Goal: Navigation & Orientation: Find specific page/section

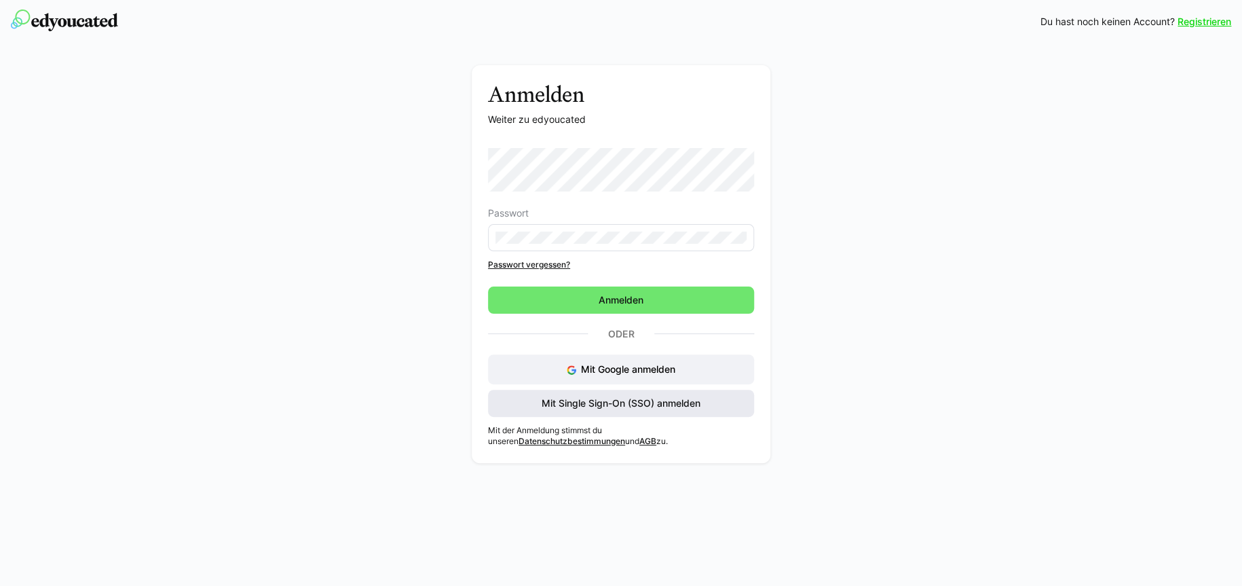
click at [576, 401] on span "Mit Single Sign-On (SSO) anmelden" at bounding box center [621, 403] width 163 height 14
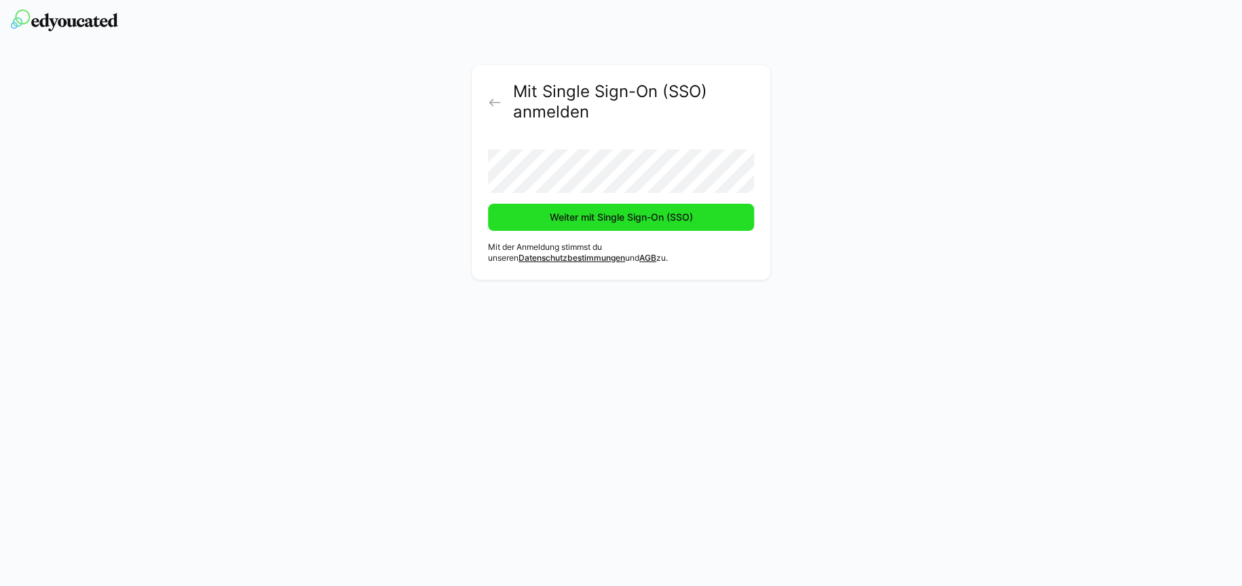
click at [558, 207] on span "Weiter mit Single Sign-On (SSO)" at bounding box center [621, 217] width 266 height 27
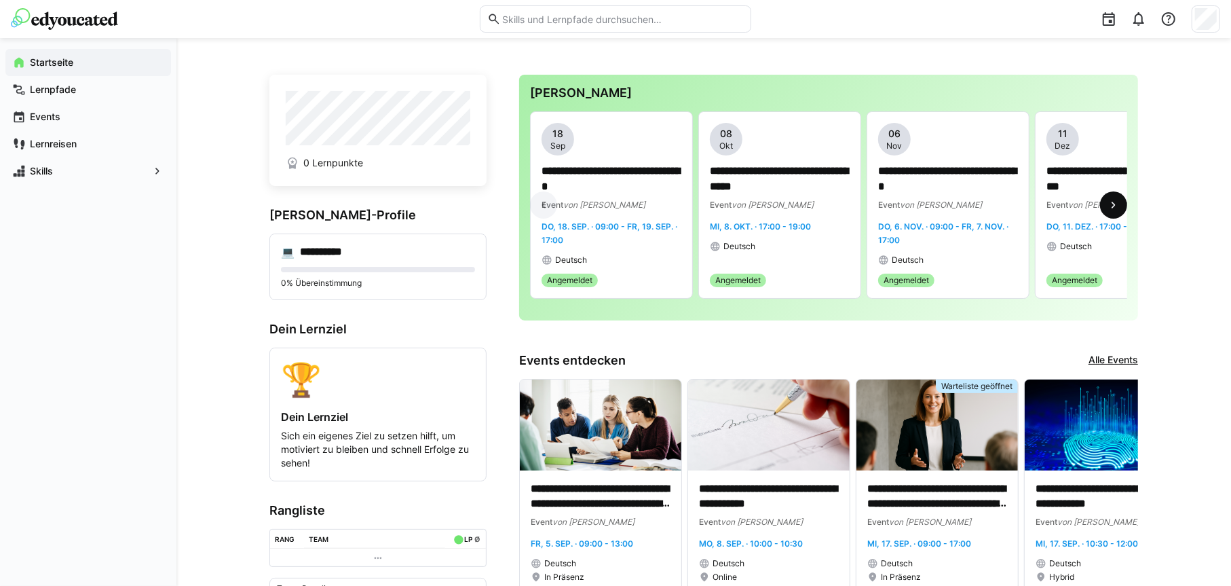
click at [1117, 206] on eds-icon at bounding box center [1114, 205] width 14 height 14
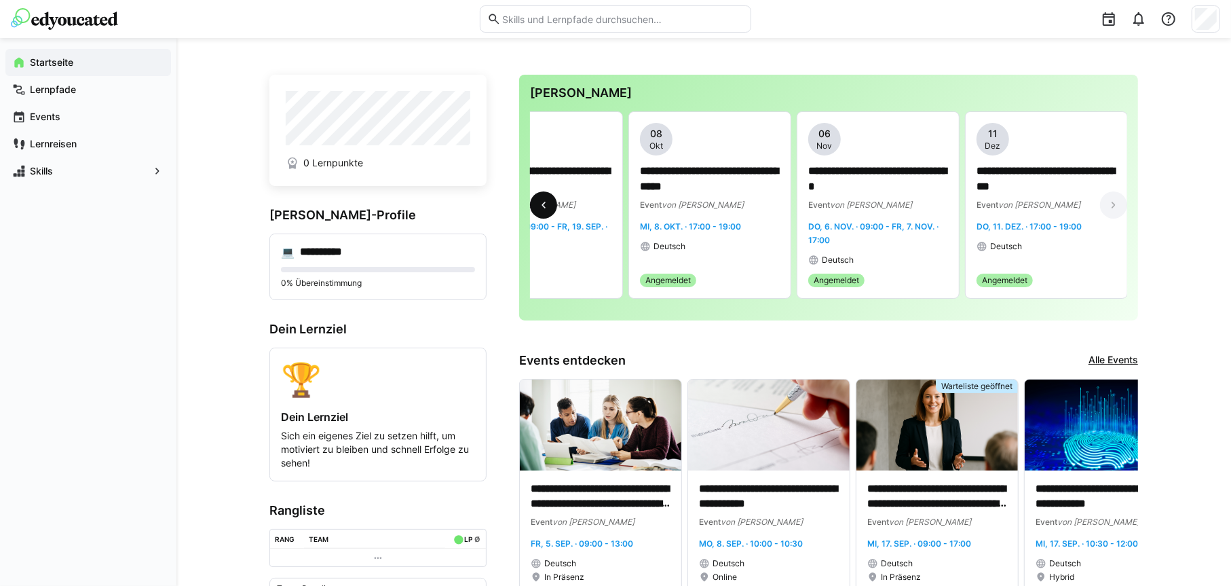
click at [543, 205] on eds-icon at bounding box center [544, 205] width 14 height 14
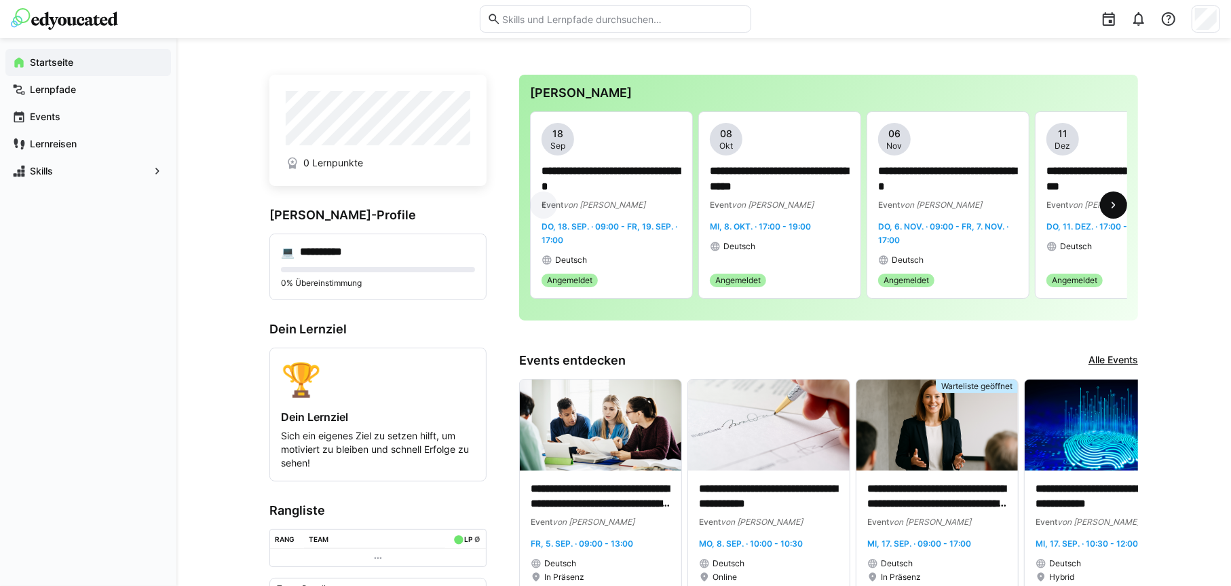
click at [1113, 206] on eds-icon at bounding box center [1114, 205] width 14 height 14
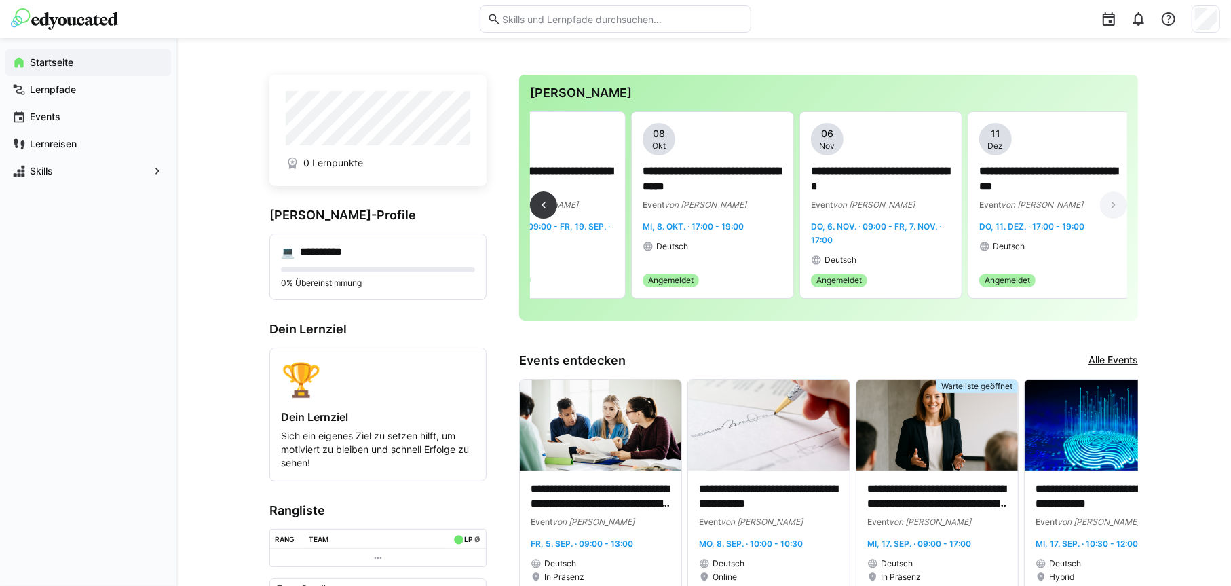
scroll to position [0, 70]
